Goal: Task Accomplishment & Management: Complete application form

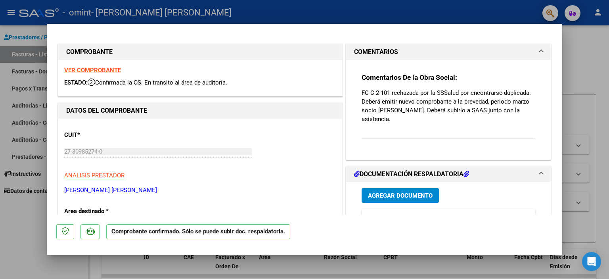
click at [580, 44] on div at bounding box center [304, 139] width 609 height 279
type input "$ 0,00"
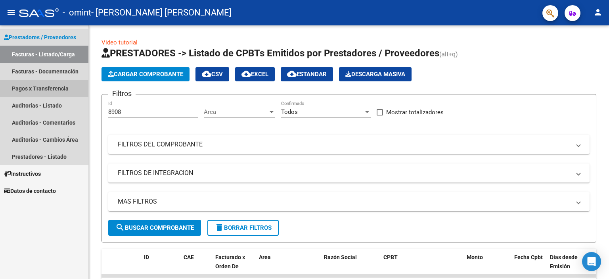
click at [55, 89] on link "Pagos x Transferencia" at bounding box center [44, 88] width 88 height 17
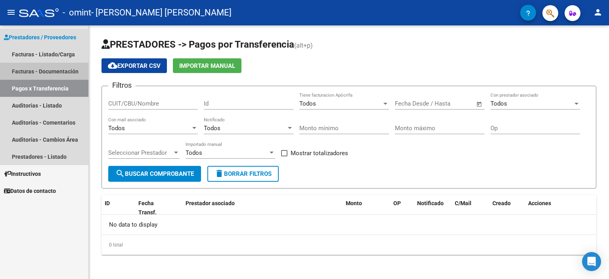
click at [44, 72] on link "Facturas - Documentación" at bounding box center [44, 71] width 88 height 17
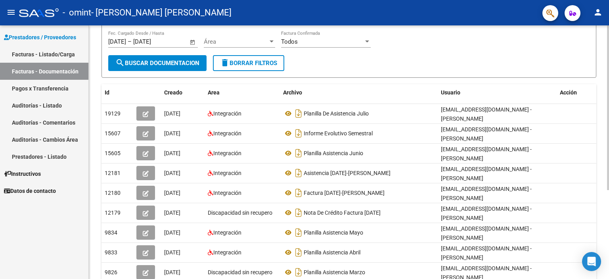
scroll to position [79, 0]
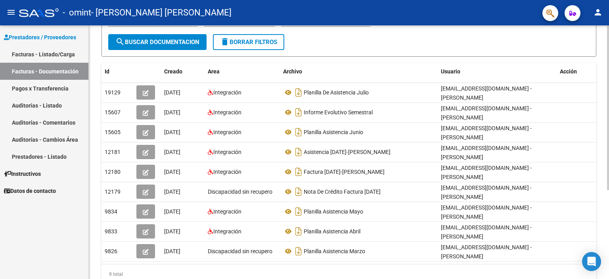
click at [605, 152] on div "PRESTADORES -> Comprobantes - Documentación Respaldatoria cloud_download Export…" at bounding box center [350, 113] width 522 height 391
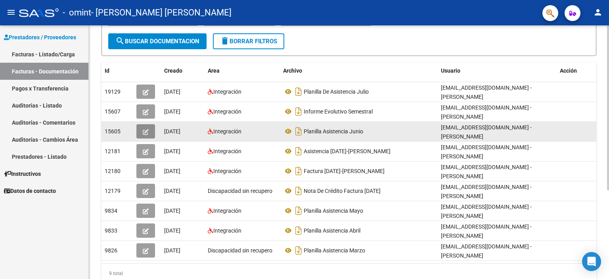
click at [146, 132] on icon "button" at bounding box center [146, 132] width 6 height 6
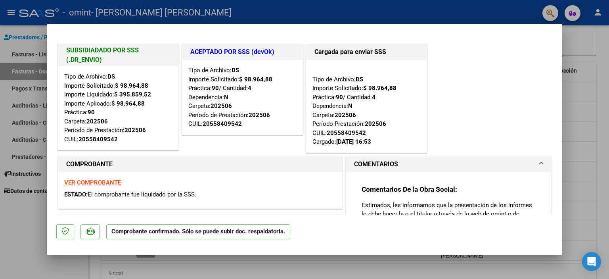
click at [604, 48] on div at bounding box center [304, 139] width 609 height 279
type input "$ 0,00"
